Goal: Check status: Check status

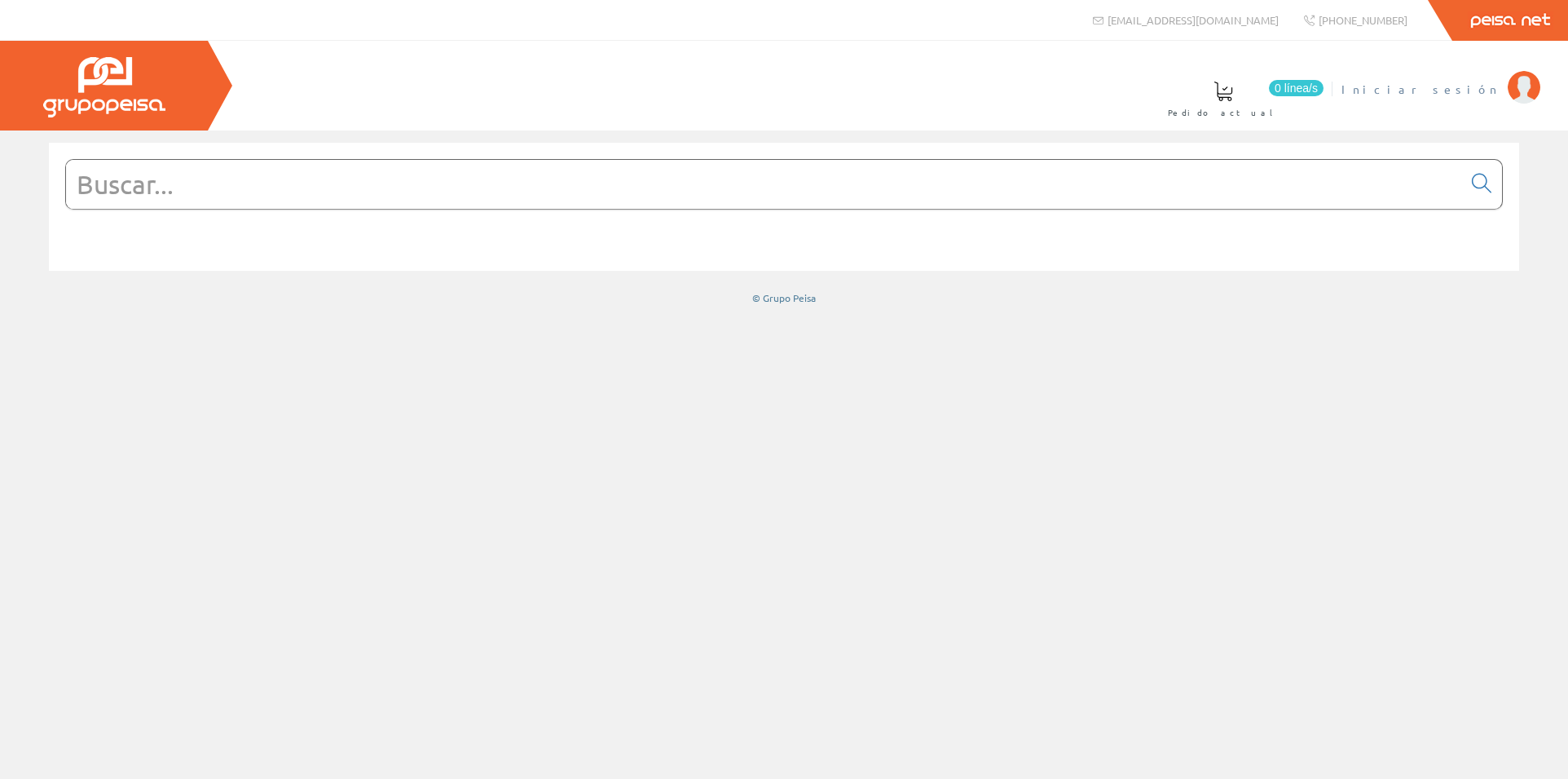
click at [1464, 84] on span "Iniciar sesión" at bounding box center [1420, 89] width 158 height 17
click at [1466, 85] on font "[PERSON_NAME]" at bounding box center [1425, 89] width 150 height 15
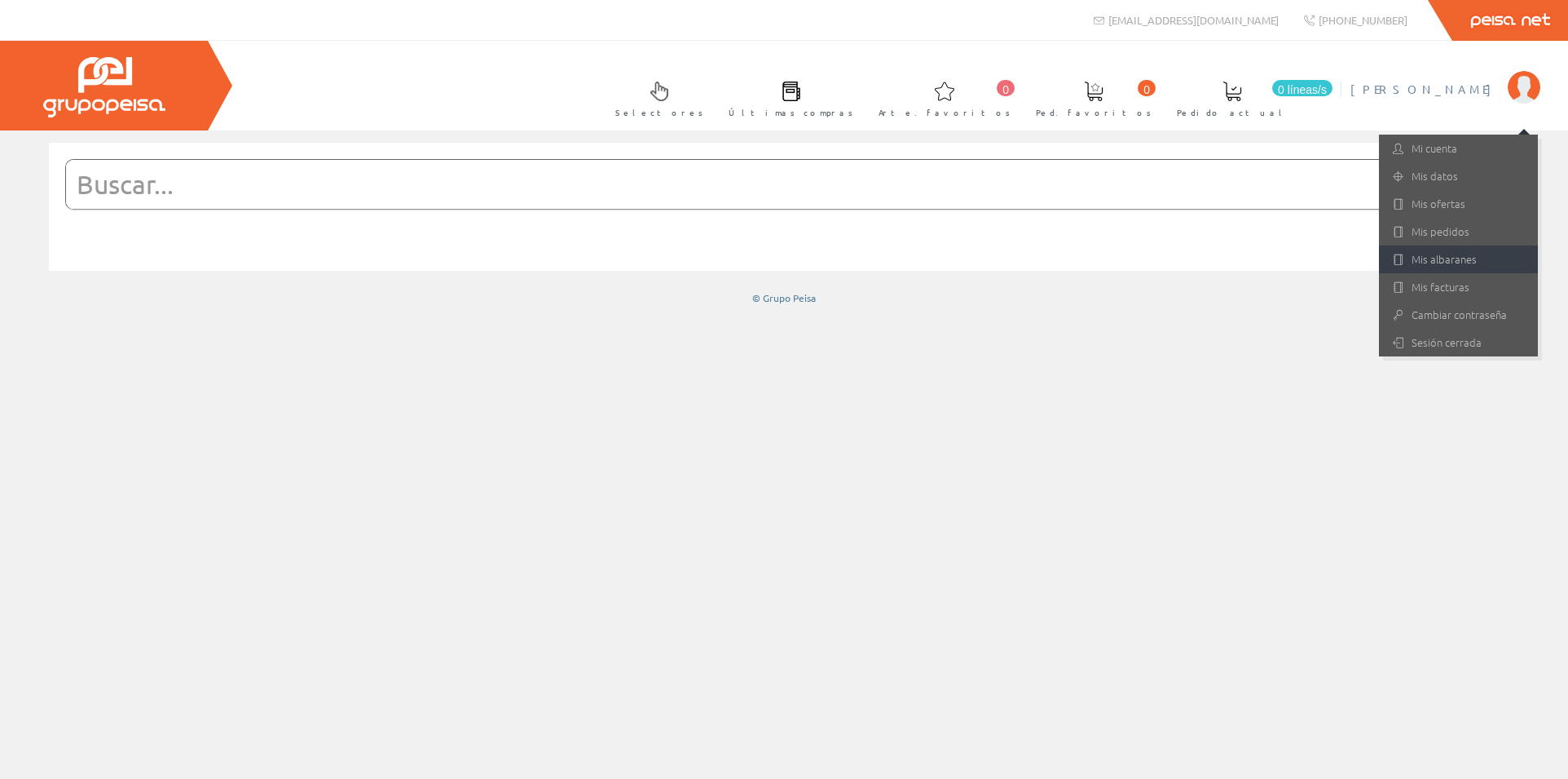
click at [1417, 263] on font "Mis albaranes" at bounding box center [1444, 259] width 65 height 16
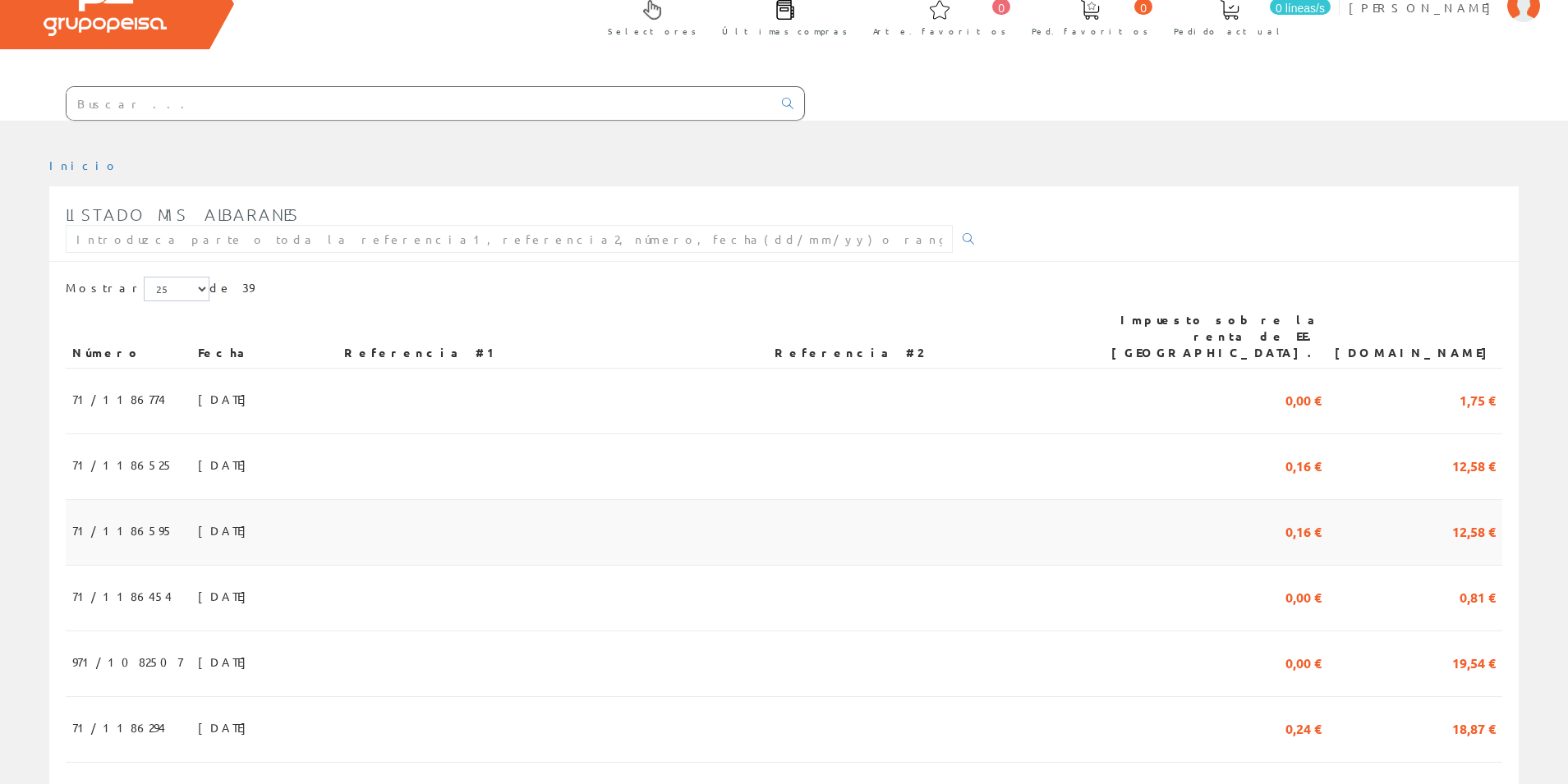
scroll to position [164, 0]
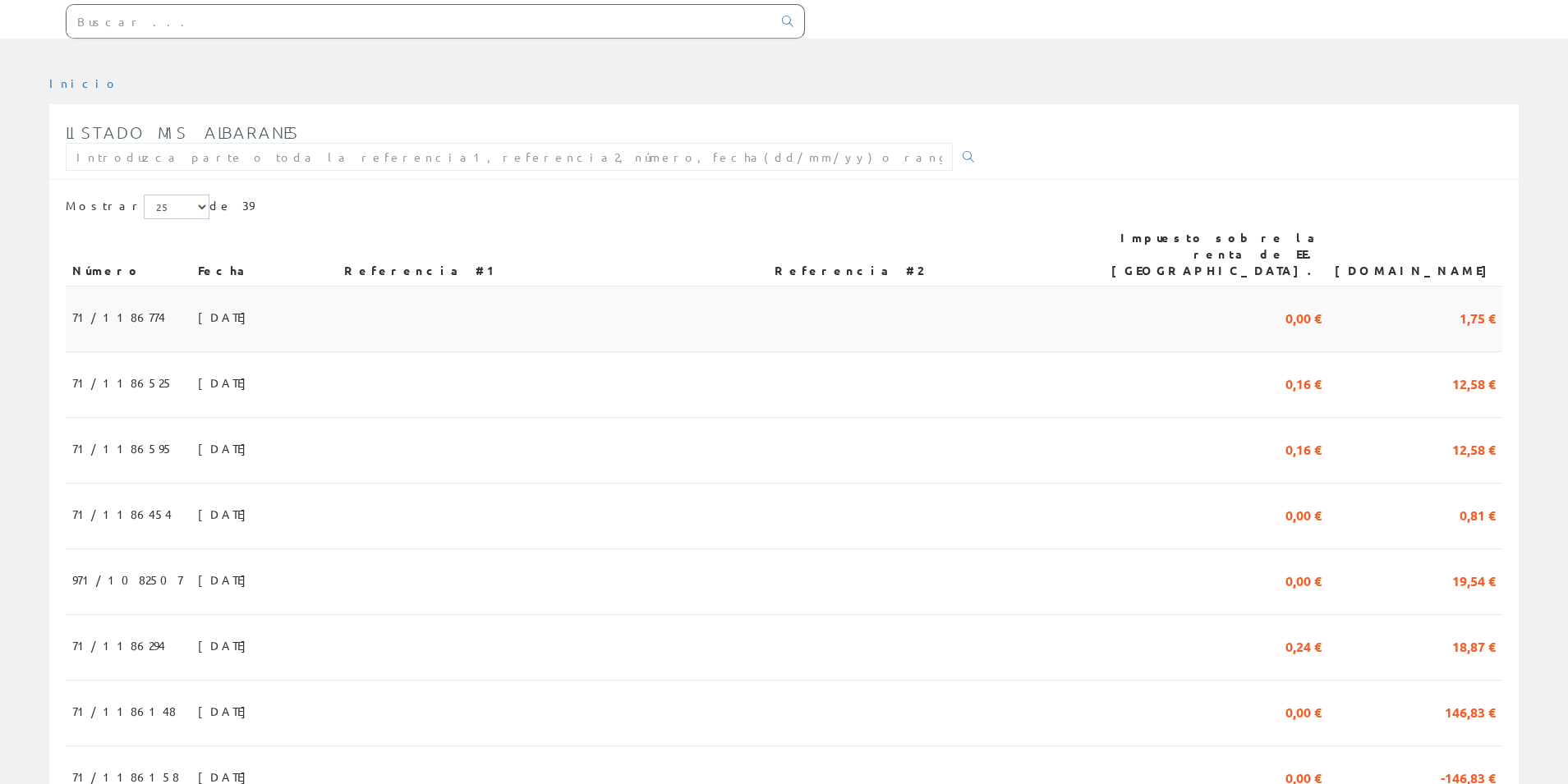
click at [210, 310] on font "05/08/2025" at bounding box center [226, 317] width 56 height 15
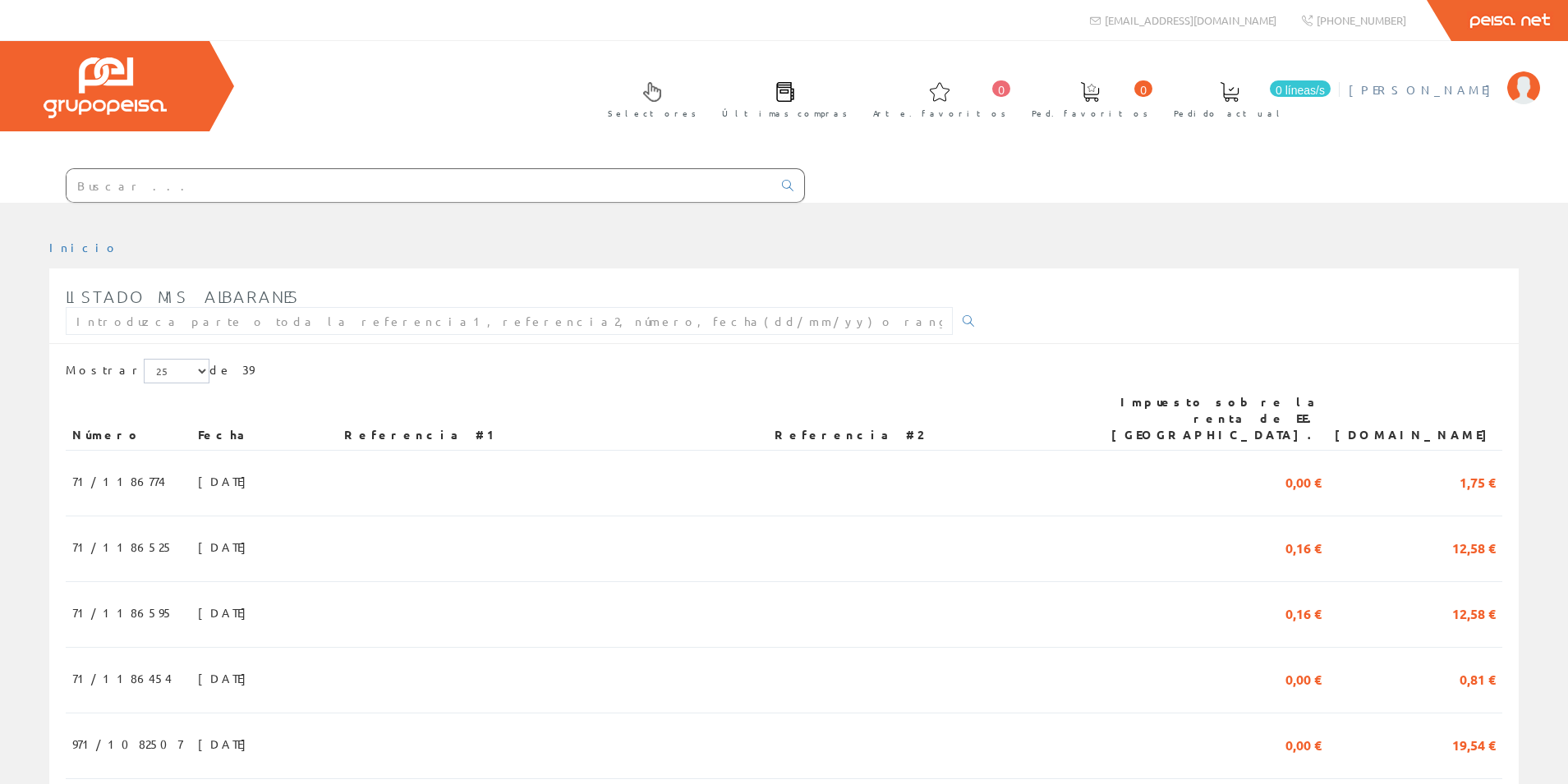
click at [1427, 87] on font "[PERSON_NAME]" at bounding box center [1423, 90] width 151 height 15
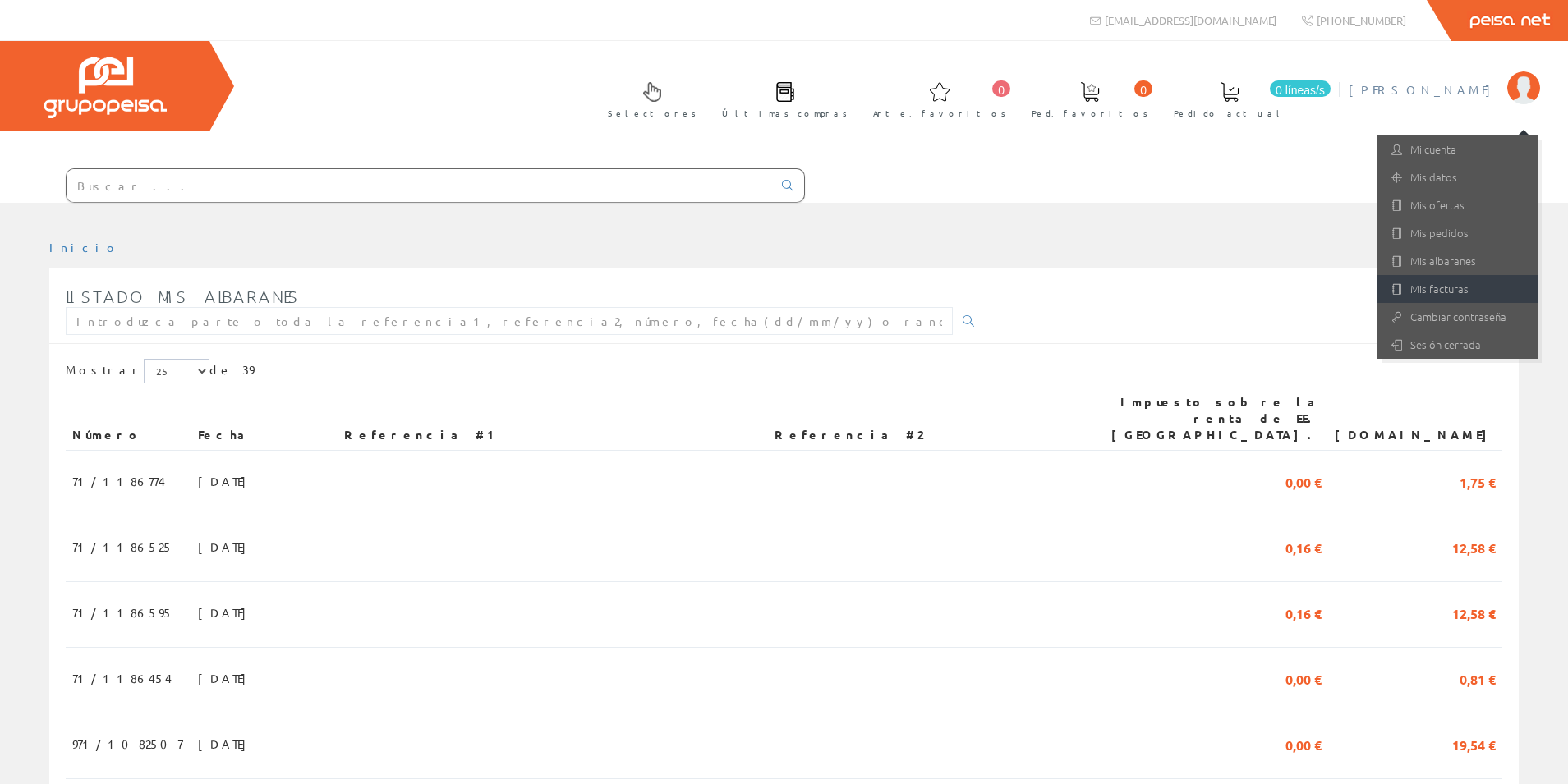
click at [1434, 285] on font "Mis facturas" at bounding box center [1438, 289] width 58 height 16
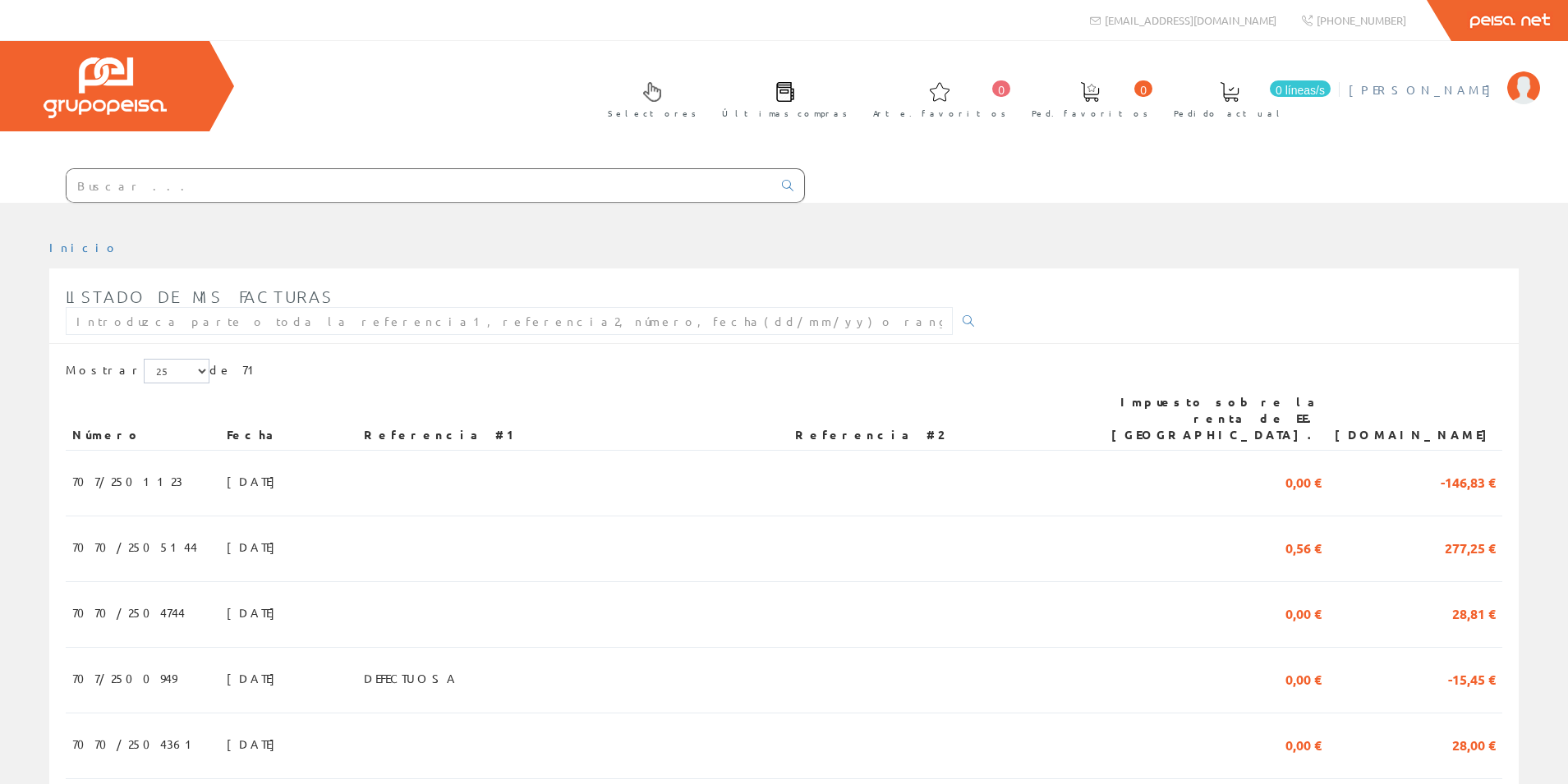
click at [1448, 93] on font "BARCELO PÉREZ, JAVIER" at bounding box center [1423, 90] width 151 height 15
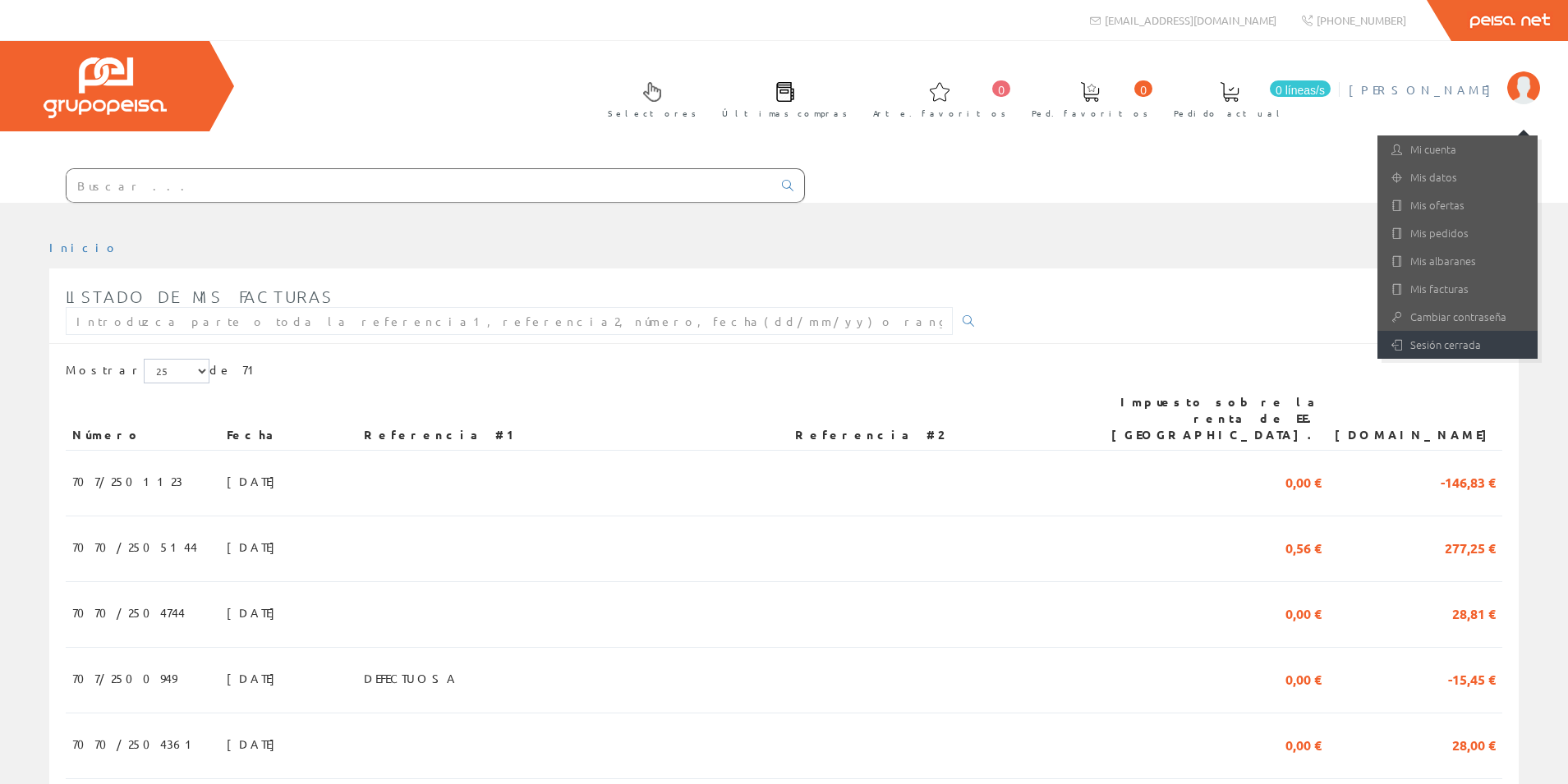
click at [1432, 344] on font "Sesión cerrada" at bounding box center [1445, 344] width 71 height 16
